Goal: Navigation & Orientation: Locate item on page

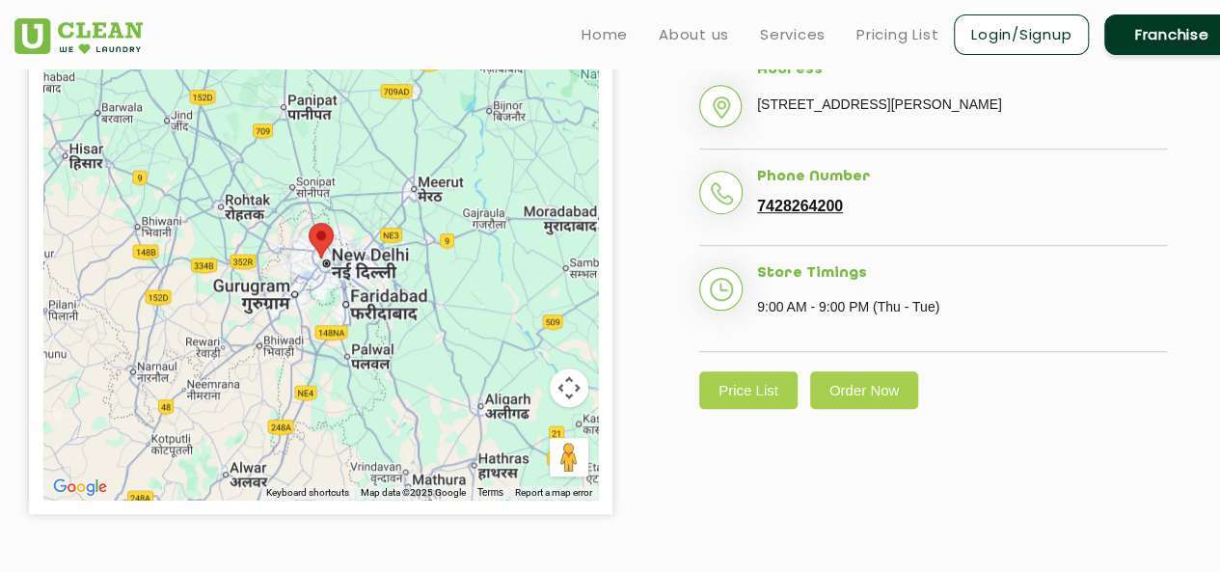
scroll to position [498, 0]
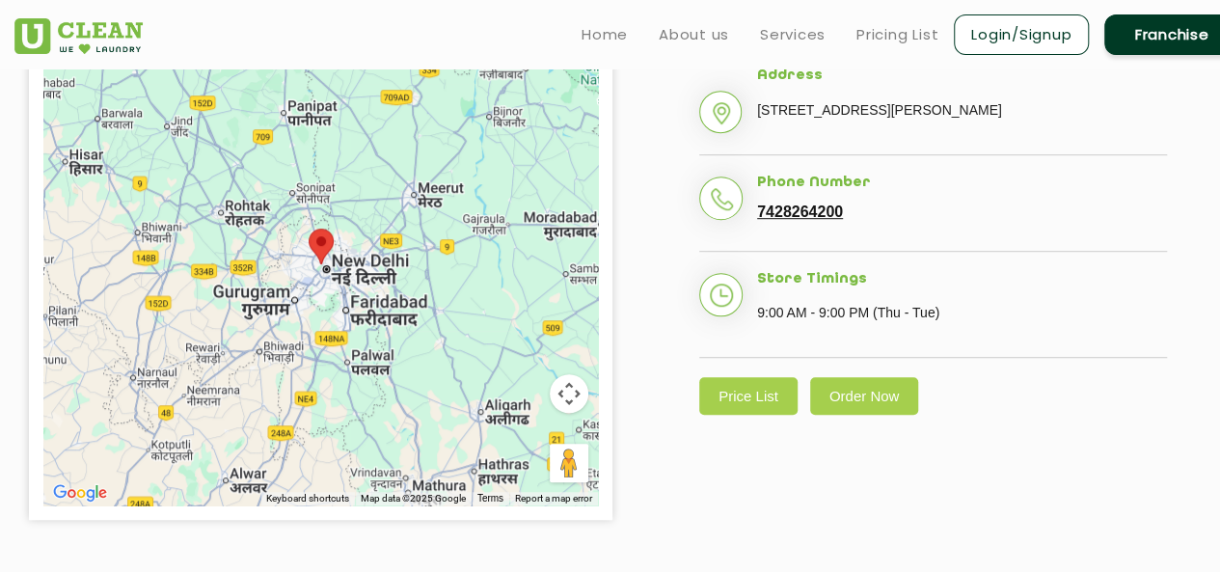
click at [368, 256] on div at bounding box center [320, 264] width 555 height 482
click at [291, 274] on div at bounding box center [320, 264] width 555 height 482
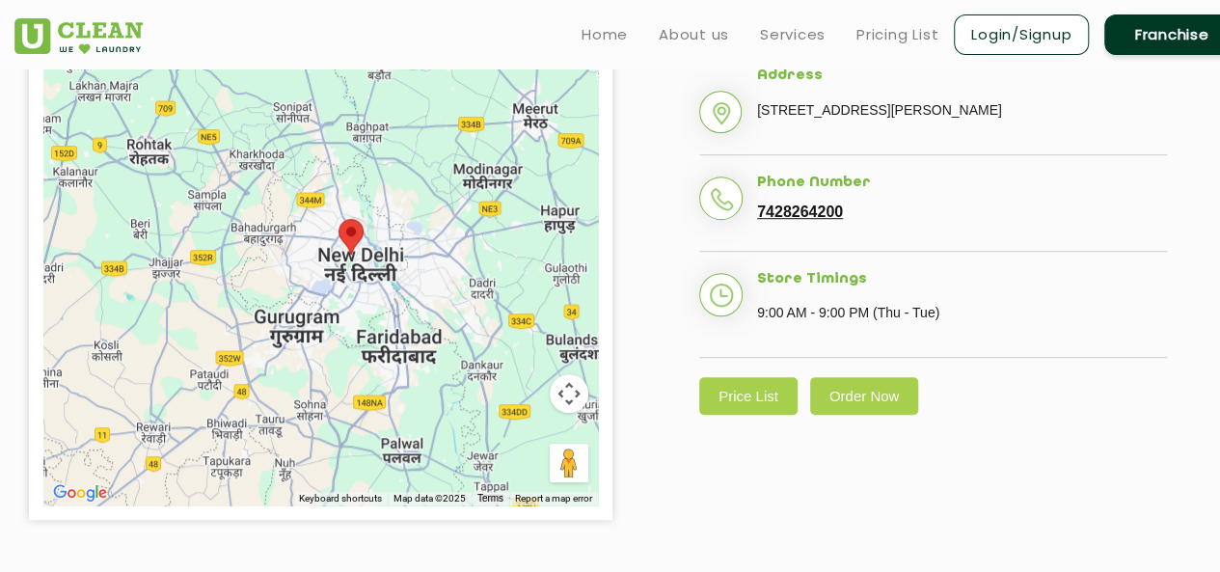
click at [409, 280] on div at bounding box center [320, 264] width 555 height 482
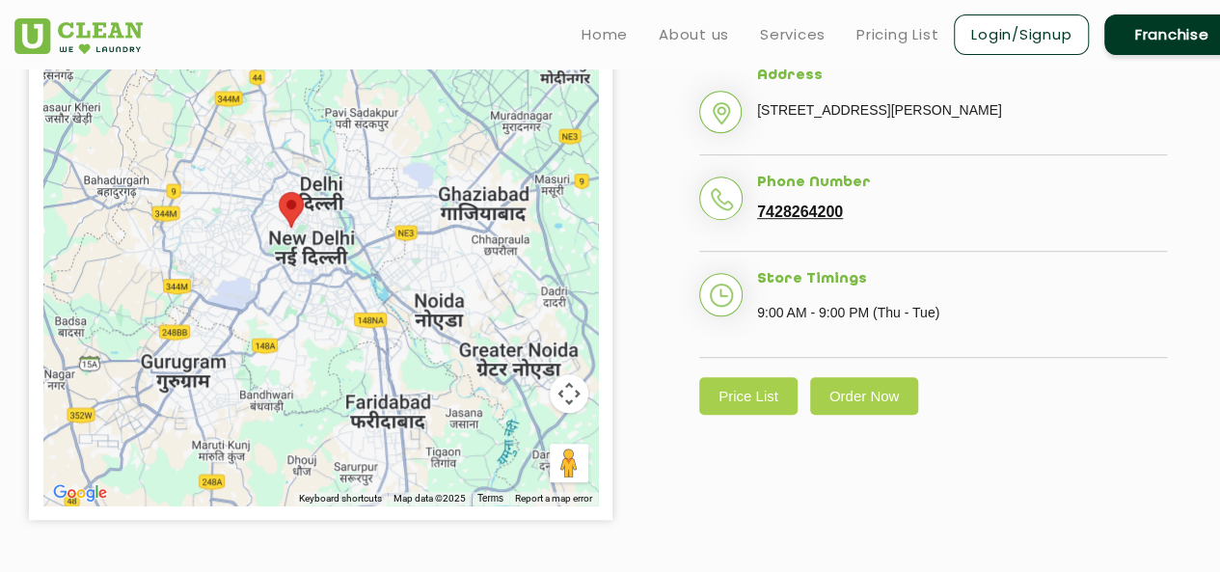
click at [293, 243] on div at bounding box center [320, 264] width 555 height 482
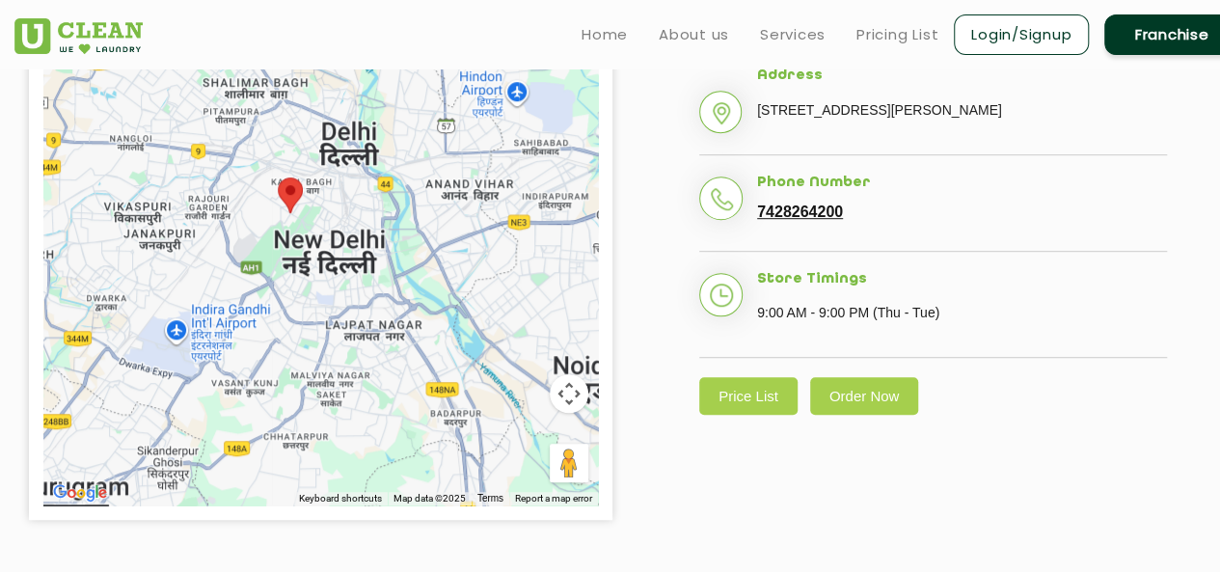
click at [328, 221] on div at bounding box center [320, 264] width 555 height 482
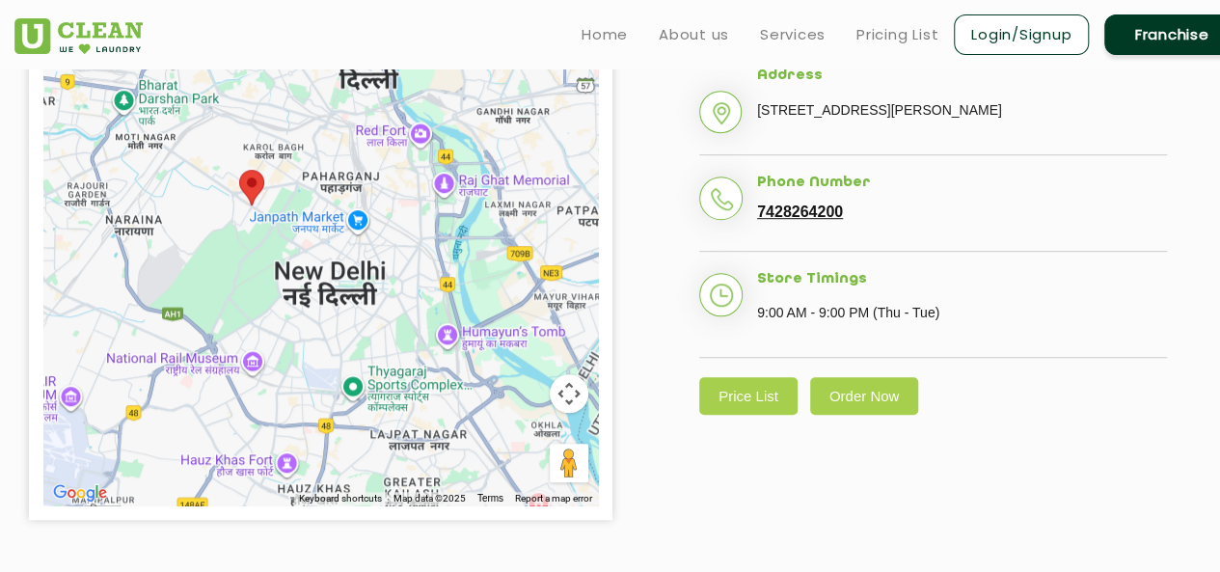
click at [228, 220] on div at bounding box center [320, 264] width 555 height 482
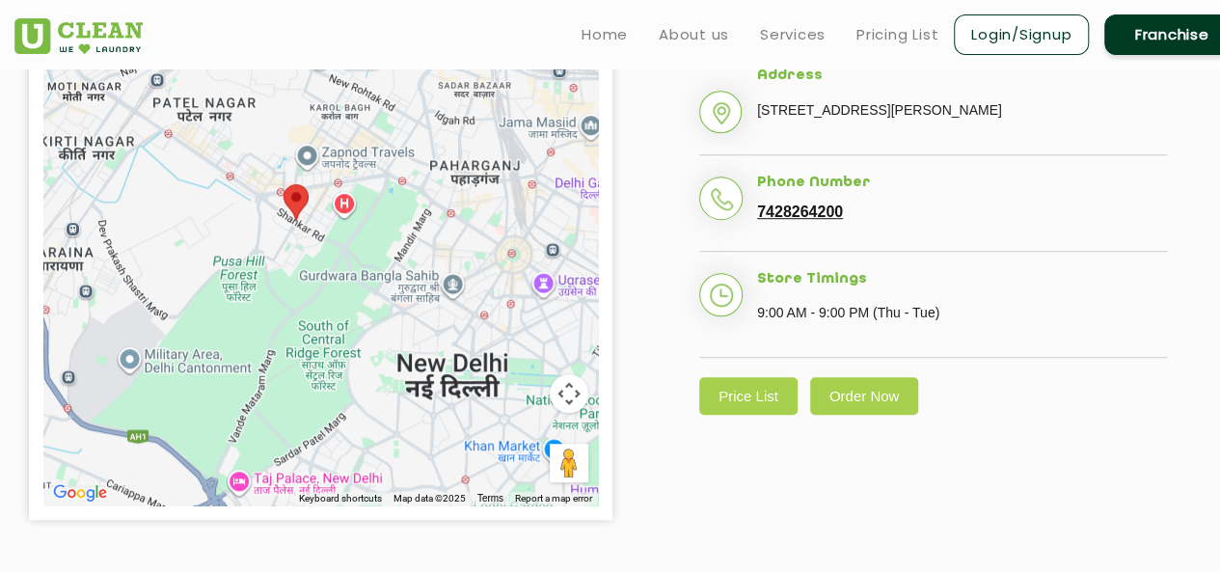
drag, startPoint x: 325, startPoint y: 205, endPoint x: 349, endPoint y: 244, distance: 45.5
click at [349, 244] on div at bounding box center [320, 264] width 555 height 482
click at [307, 247] on div at bounding box center [320, 264] width 555 height 482
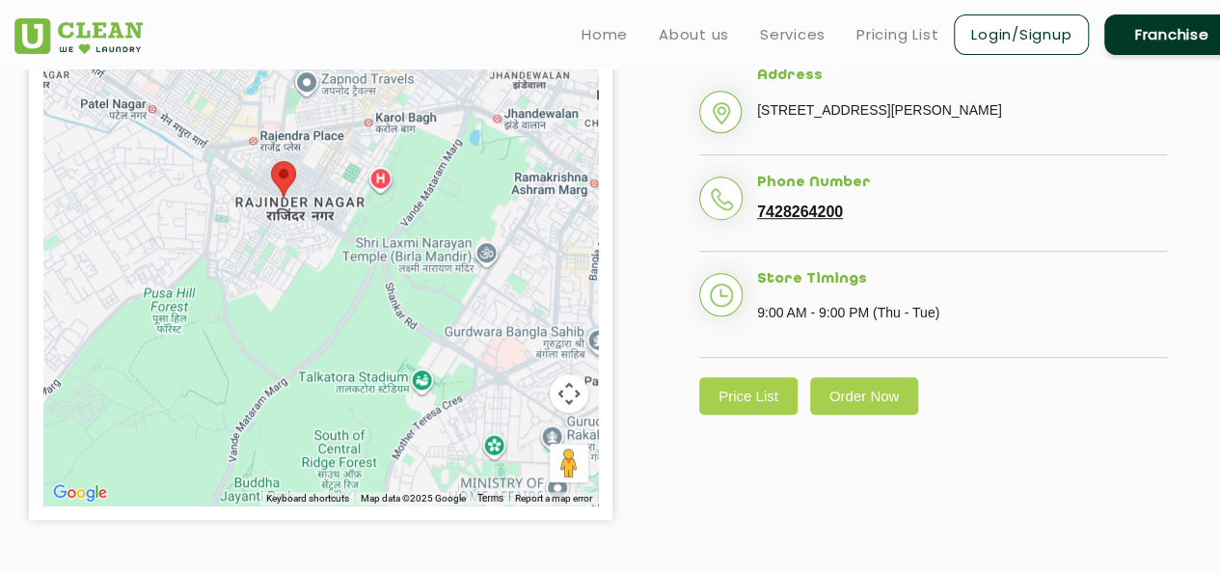
click at [400, 215] on div at bounding box center [320, 264] width 555 height 482
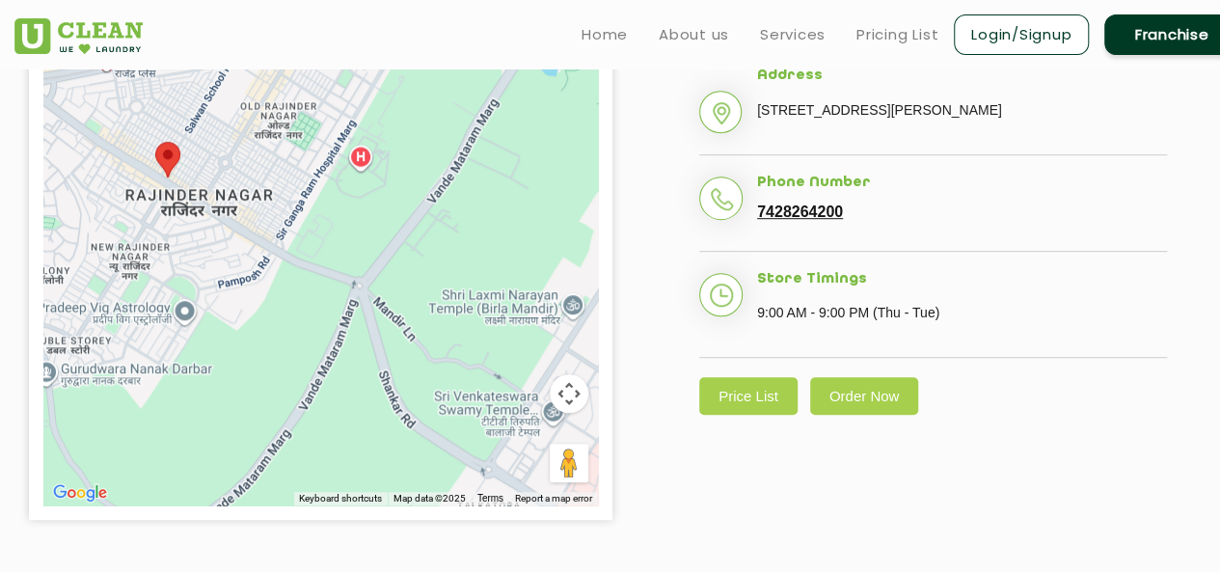
click at [384, 177] on div at bounding box center [320, 264] width 555 height 482
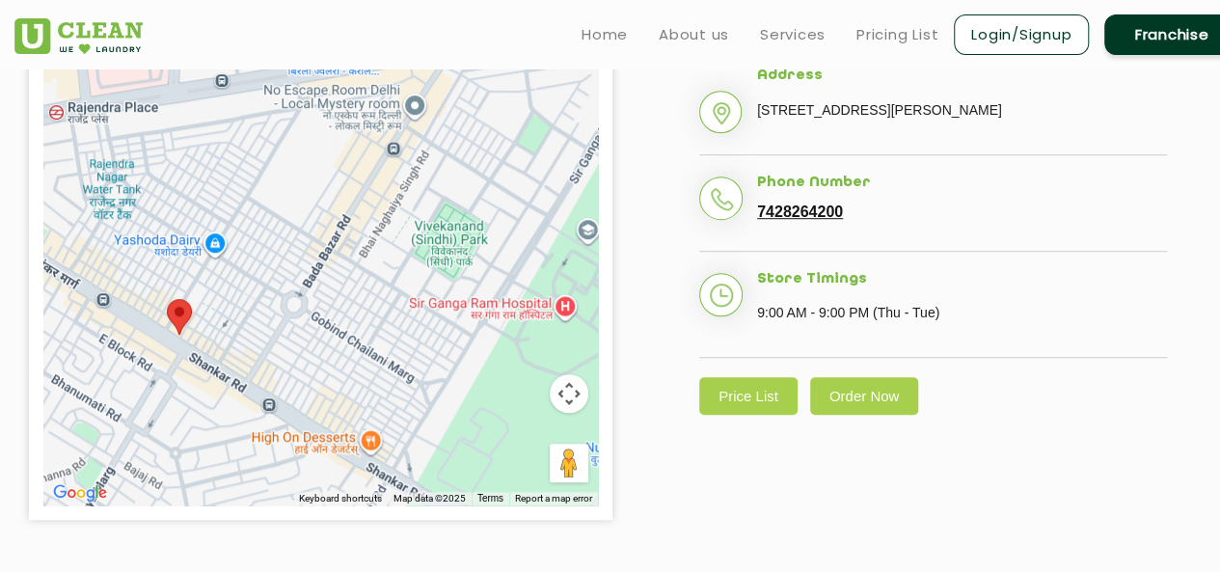
drag, startPoint x: 341, startPoint y: 188, endPoint x: 602, endPoint y: 366, distance: 315.2
click at [602, 366] on div "← Move left → Move right ↑ Move up ↓ Move down + Zoom in - Zoom out Home Jump l…" at bounding box center [321, 264] width 584 height 511
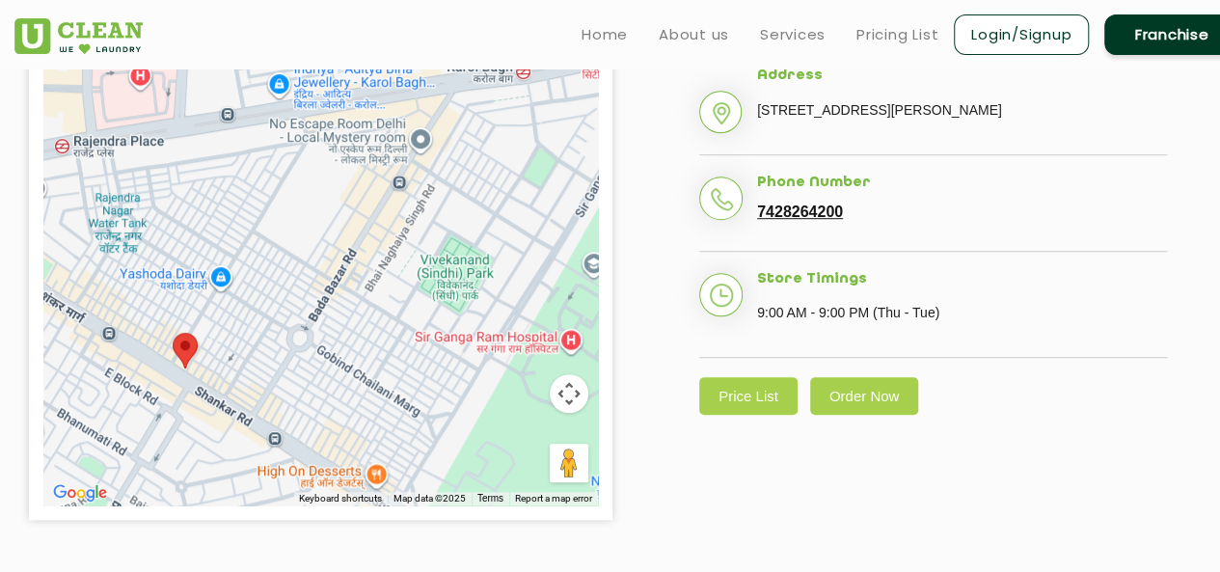
drag, startPoint x: 384, startPoint y: 291, endPoint x: 394, endPoint y: 341, distance: 50.1
click at [394, 341] on div at bounding box center [320, 264] width 555 height 482
